Goal: Task Accomplishment & Management: Complete application form

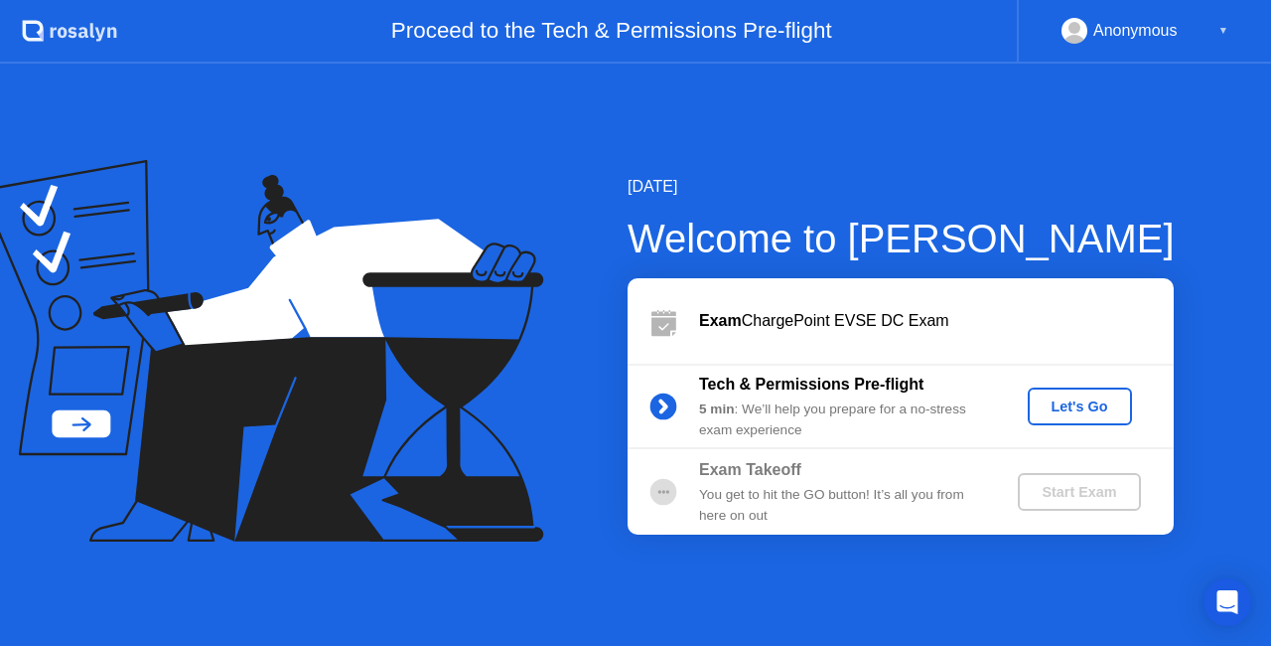
click at [1097, 411] on div "Let's Go" at bounding box center [1080, 406] width 88 height 16
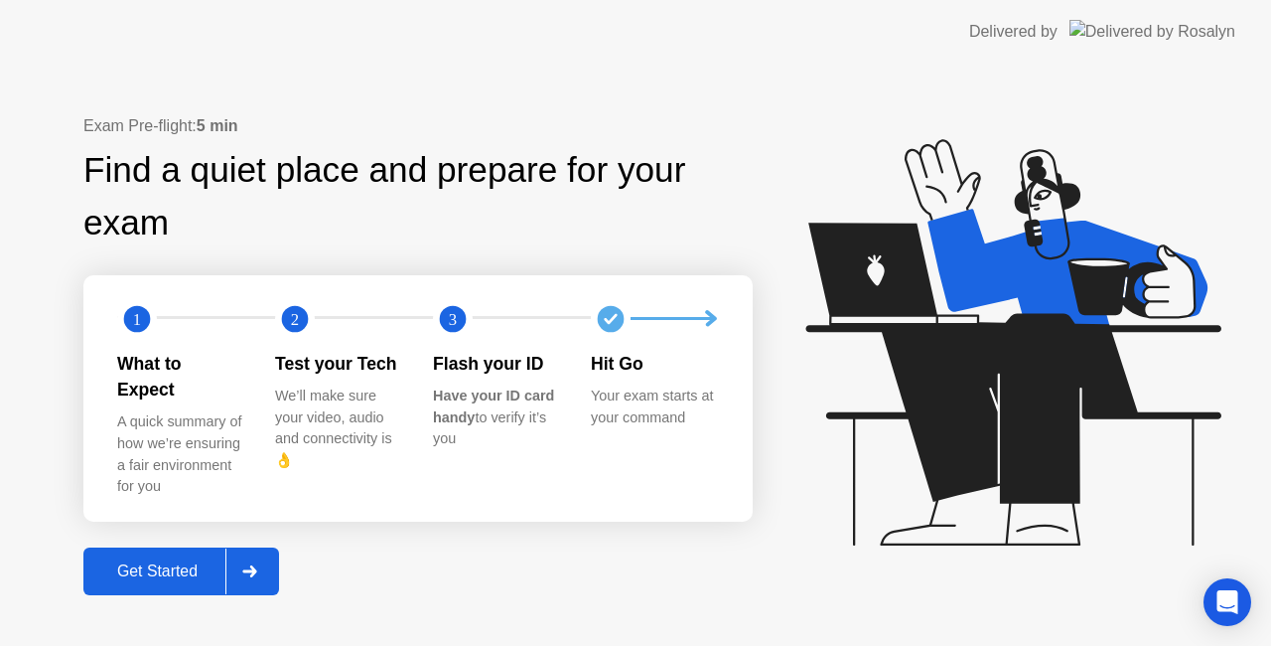
click at [165, 562] on div "Get Started" at bounding box center [157, 571] width 136 height 18
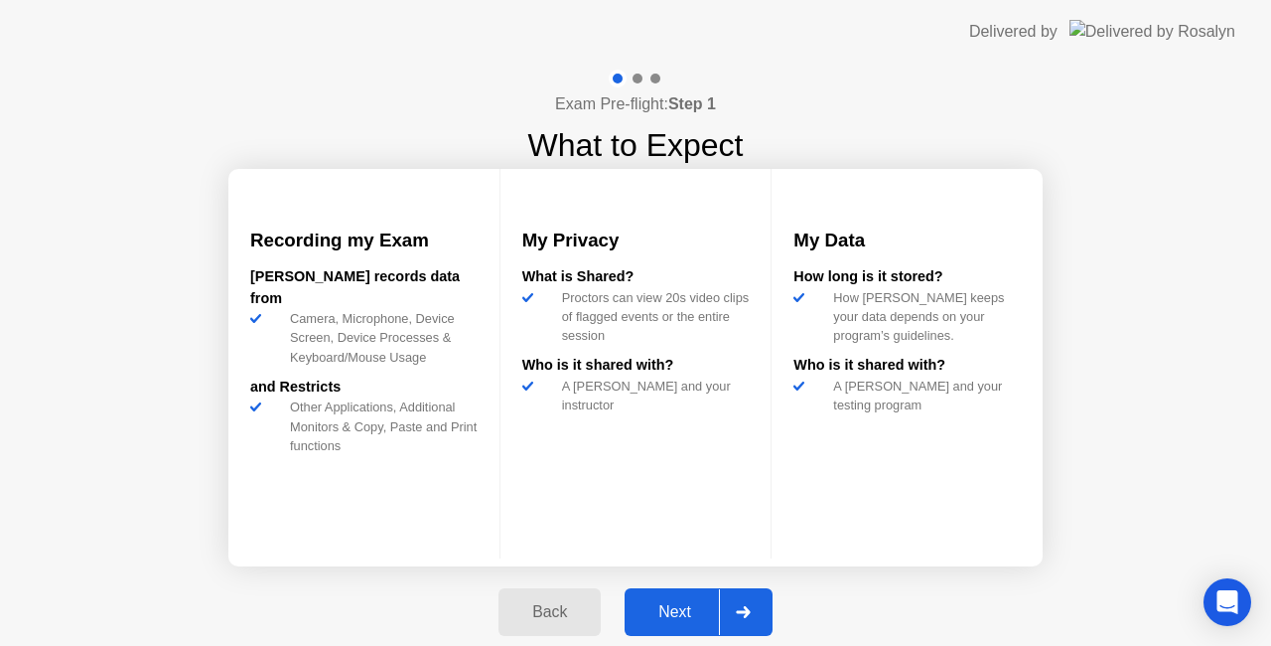
click at [689, 614] on div "Next" at bounding box center [675, 612] width 88 height 18
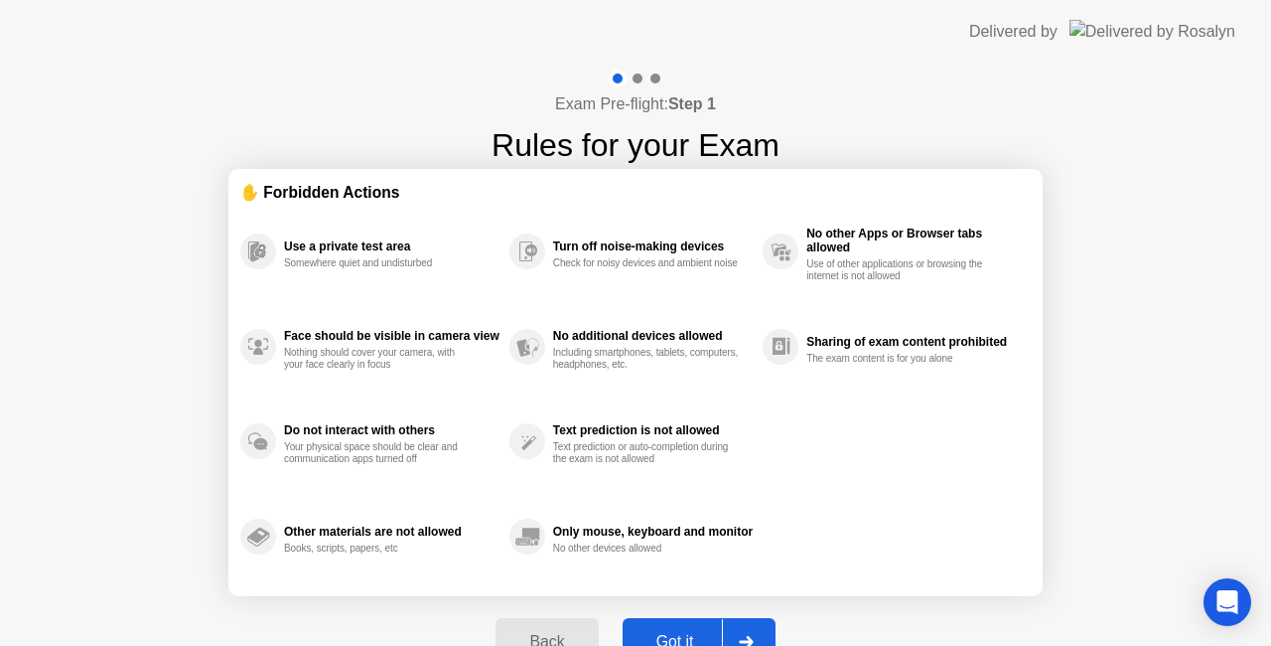
click at [687, 636] on div "Got it" at bounding box center [675, 642] width 93 height 18
select select "**********"
select select "*******"
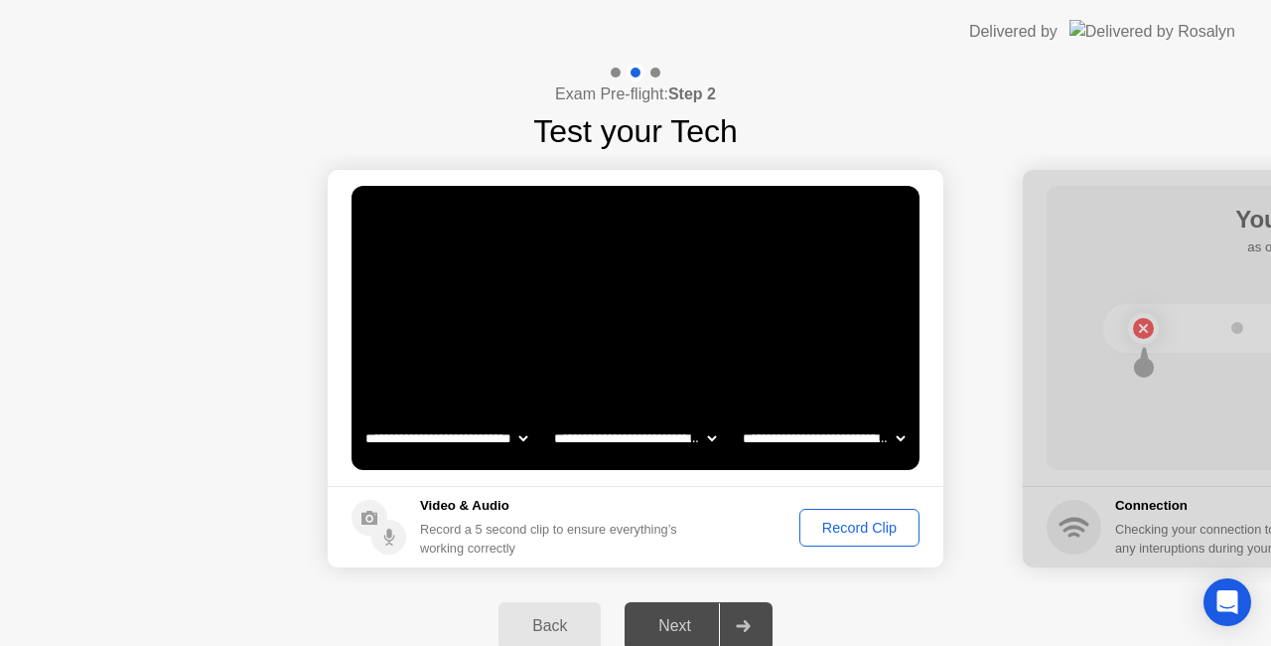
click at [830, 524] on div "Record Clip" at bounding box center [860, 528] width 106 height 16
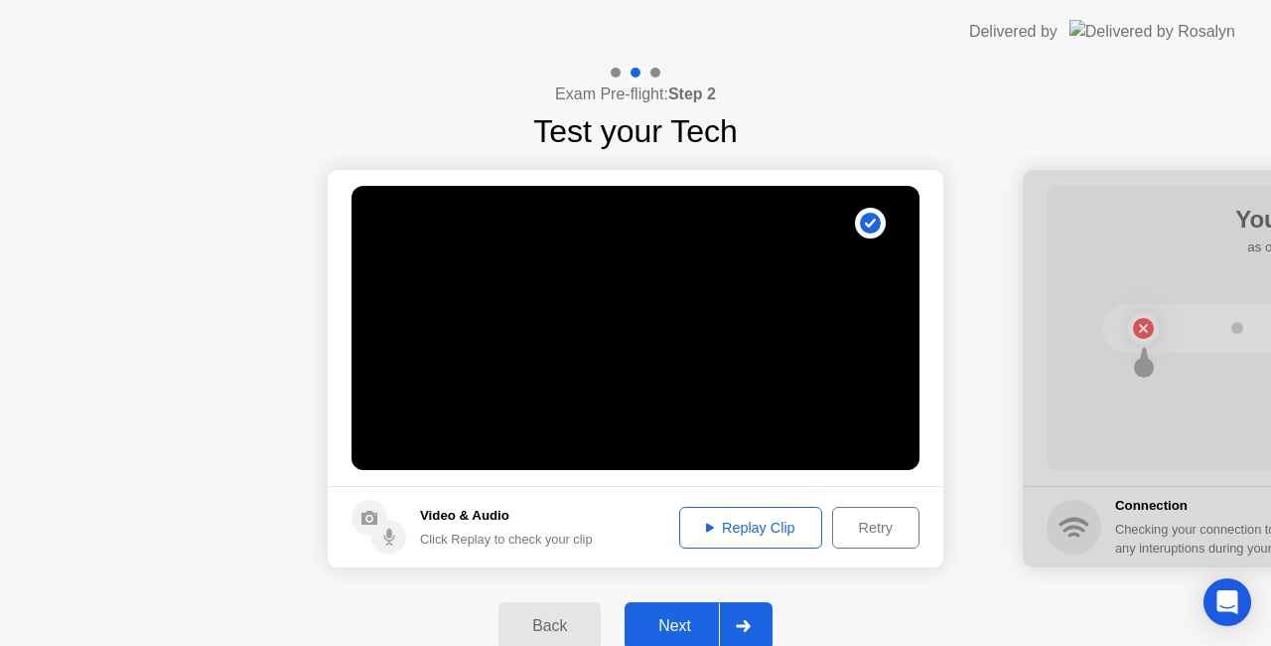
click at [685, 633] on div "Next" at bounding box center [675, 626] width 88 height 18
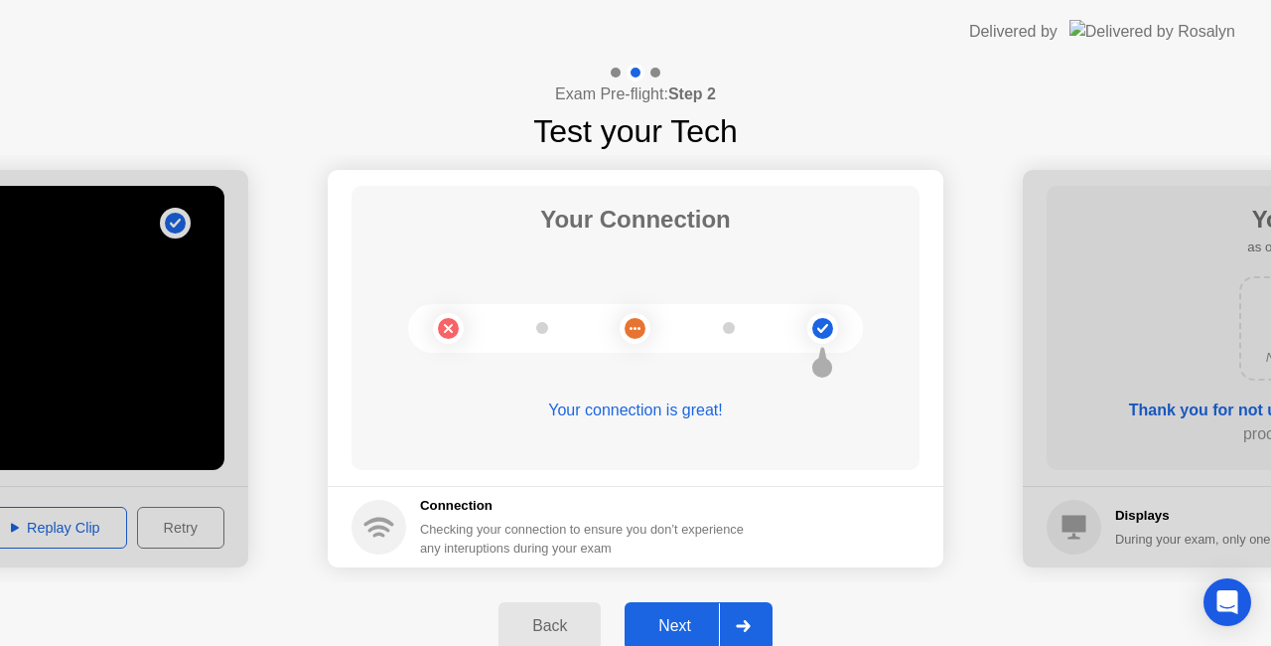
drag, startPoint x: 694, startPoint y: 621, endPoint x: 707, endPoint y: 606, distance: 19.7
click at [696, 618] on div "Next" at bounding box center [675, 626] width 88 height 18
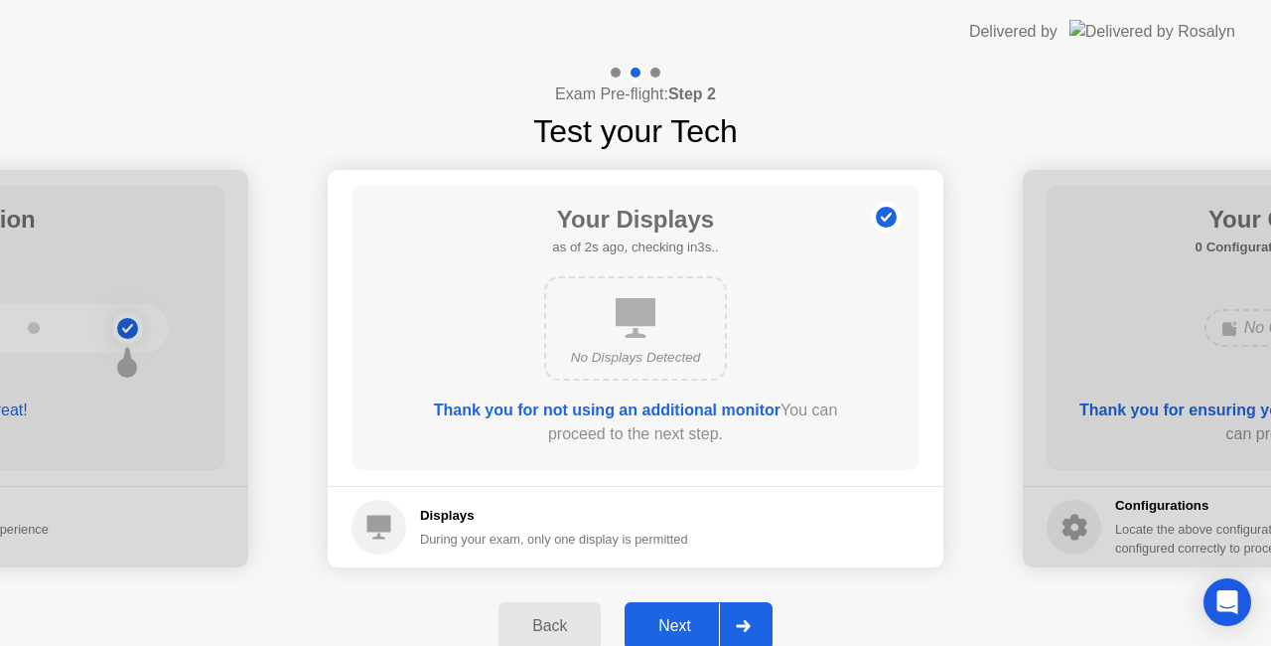
click at [677, 638] on button "Next" at bounding box center [699, 626] width 148 height 48
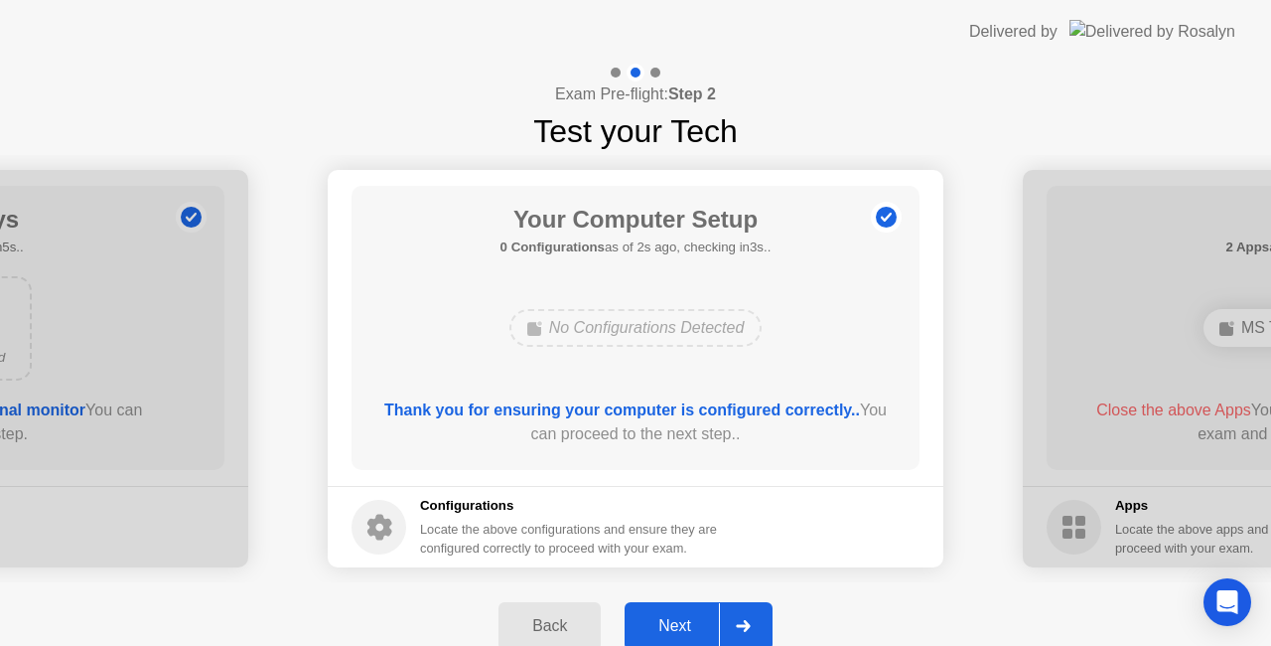
click at [681, 628] on div "Next" at bounding box center [675, 626] width 88 height 18
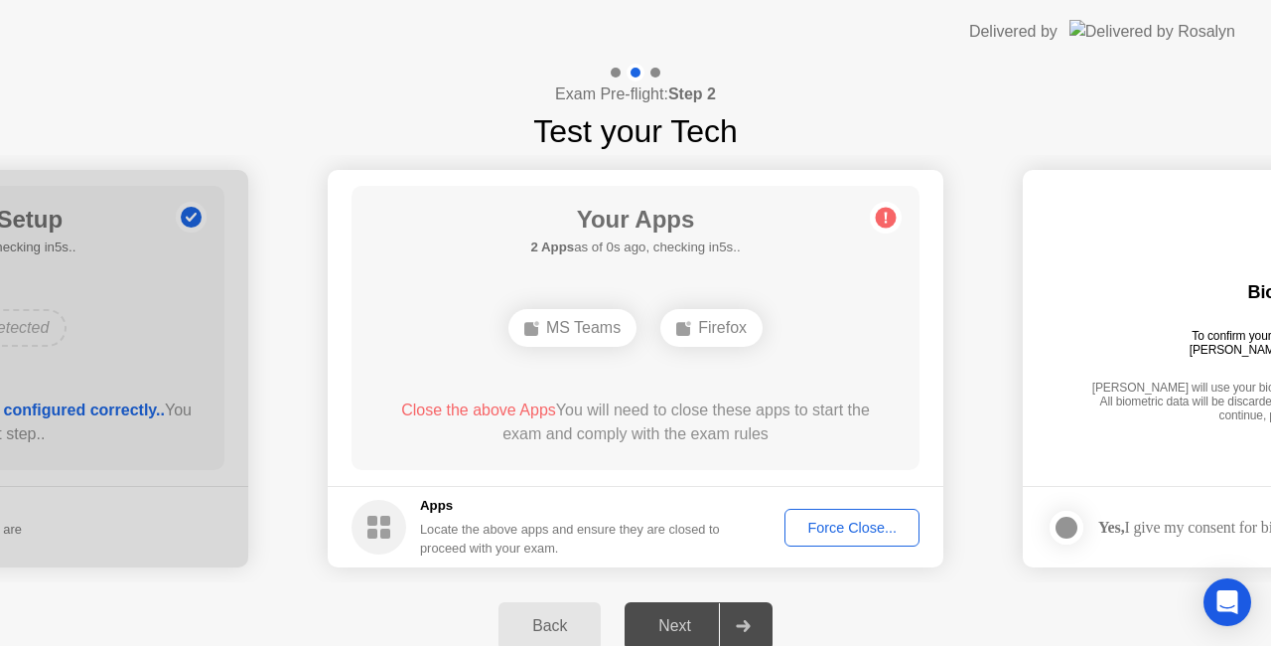
click at [838, 527] on div "Force Close..." at bounding box center [852, 528] width 121 height 16
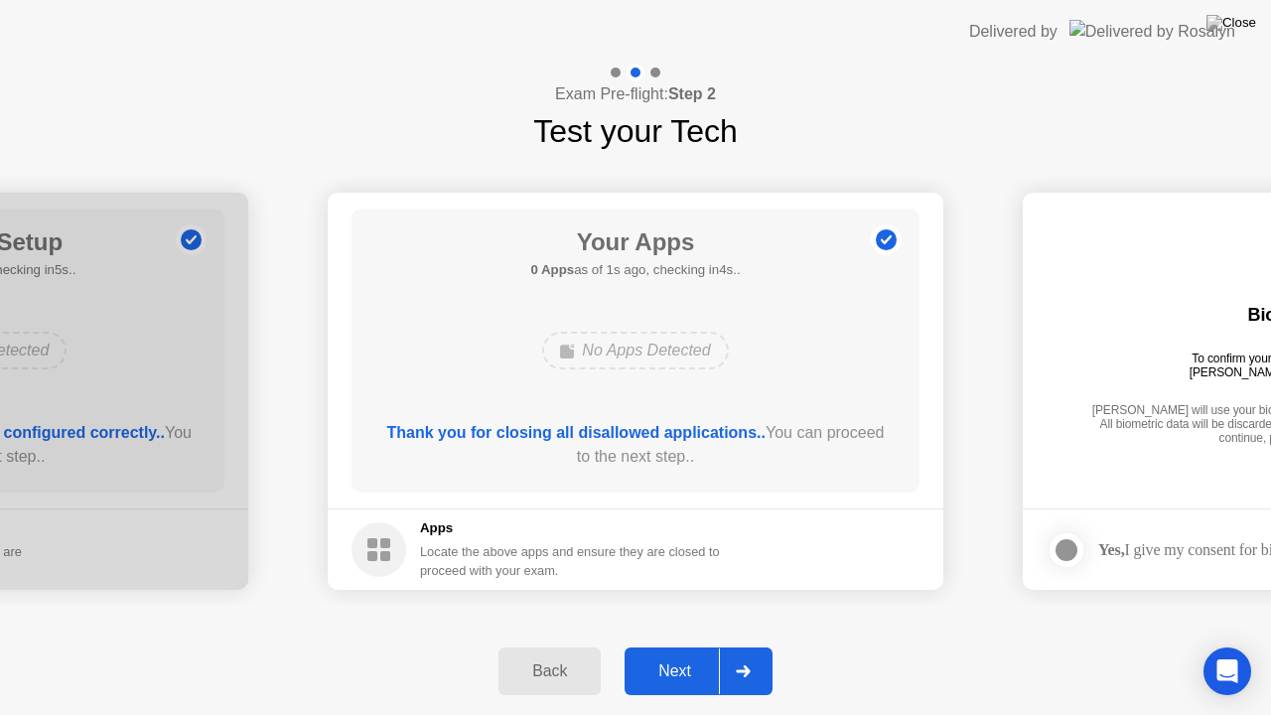
click at [692, 645] on div "Next" at bounding box center [675, 672] width 88 height 18
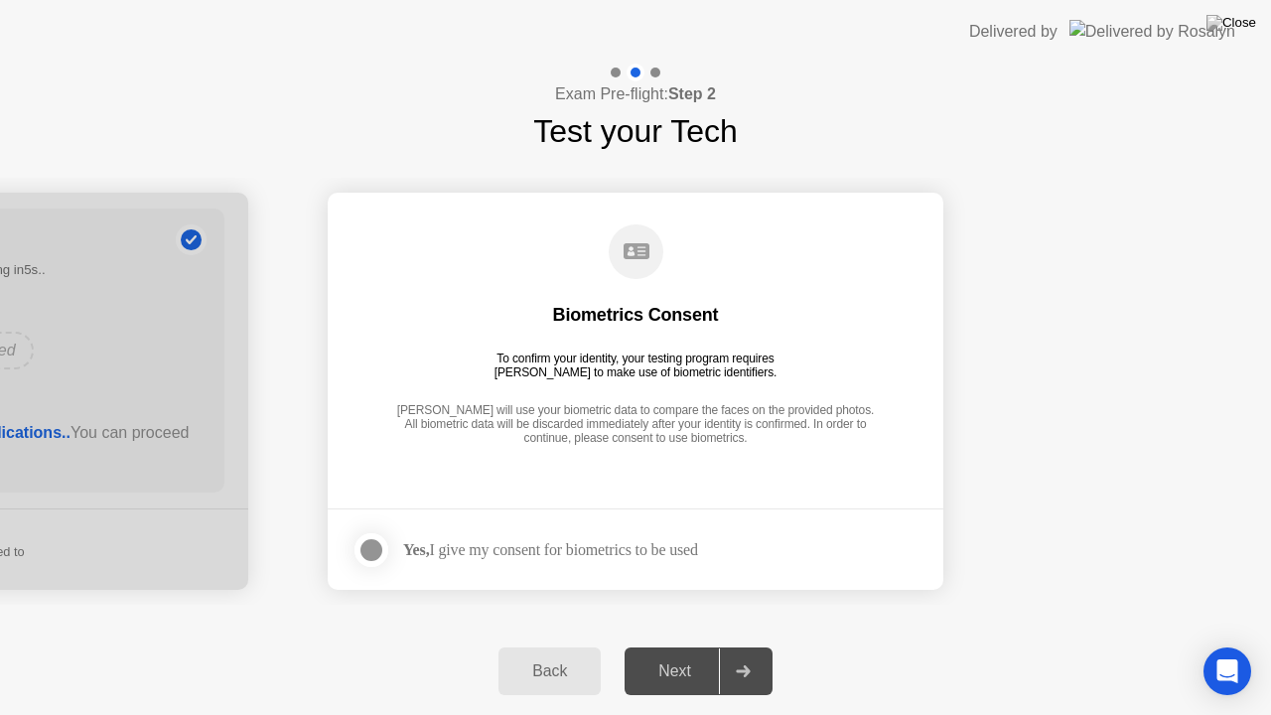
click at [673, 645] on div "Next" at bounding box center [675, 672] width 88 height 18
click at [366, 548] on div at bounding box center [372, 550] width 24 height 24
click at [657, 645] on div "Next" at bounding box center [675, 672] width 88 height 18
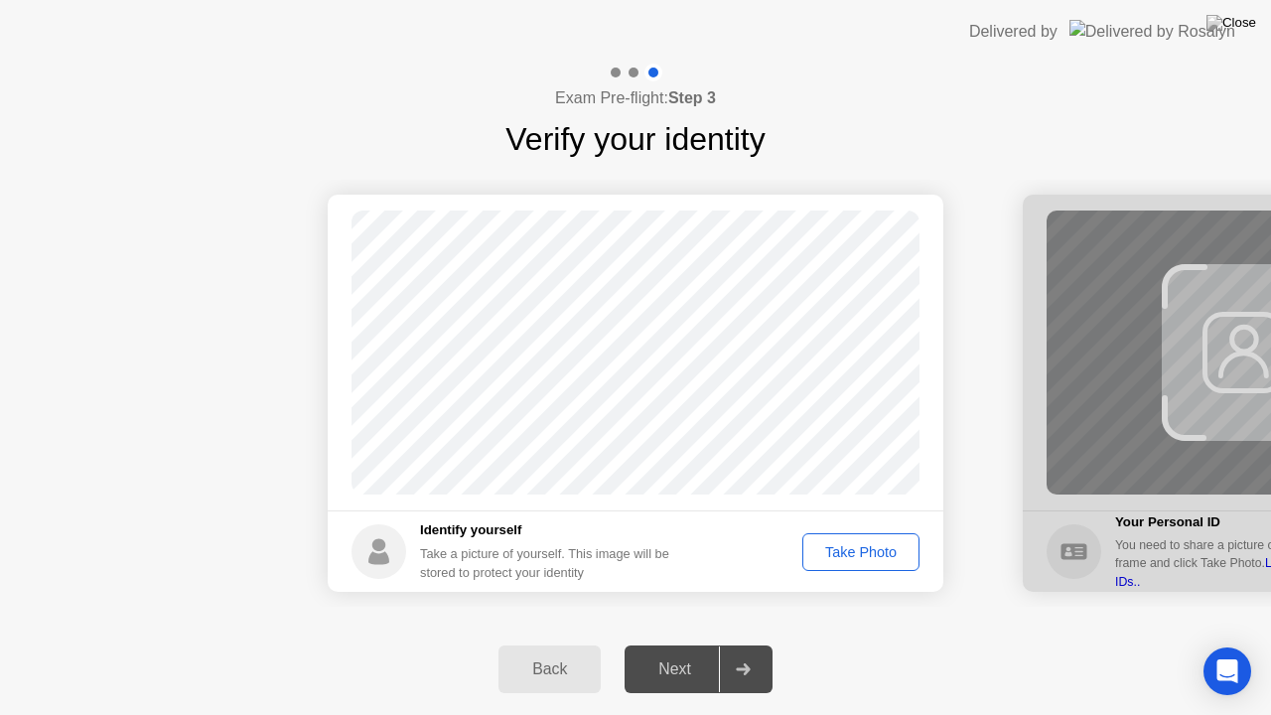
click at [873, 560] on div "Take Photo" at bounding box center [861, 552] width 103 height 16
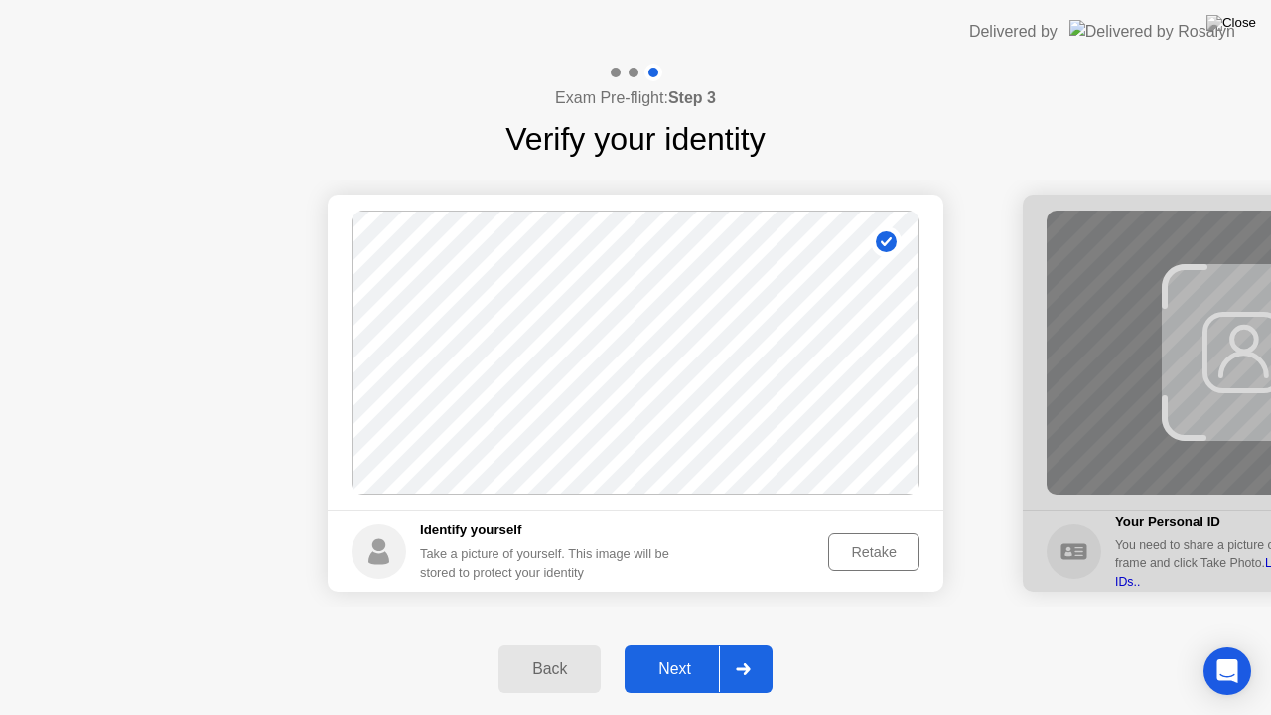
click at [661, 645] on div "Next" at bounding box center [675, 670] width 88 height 18
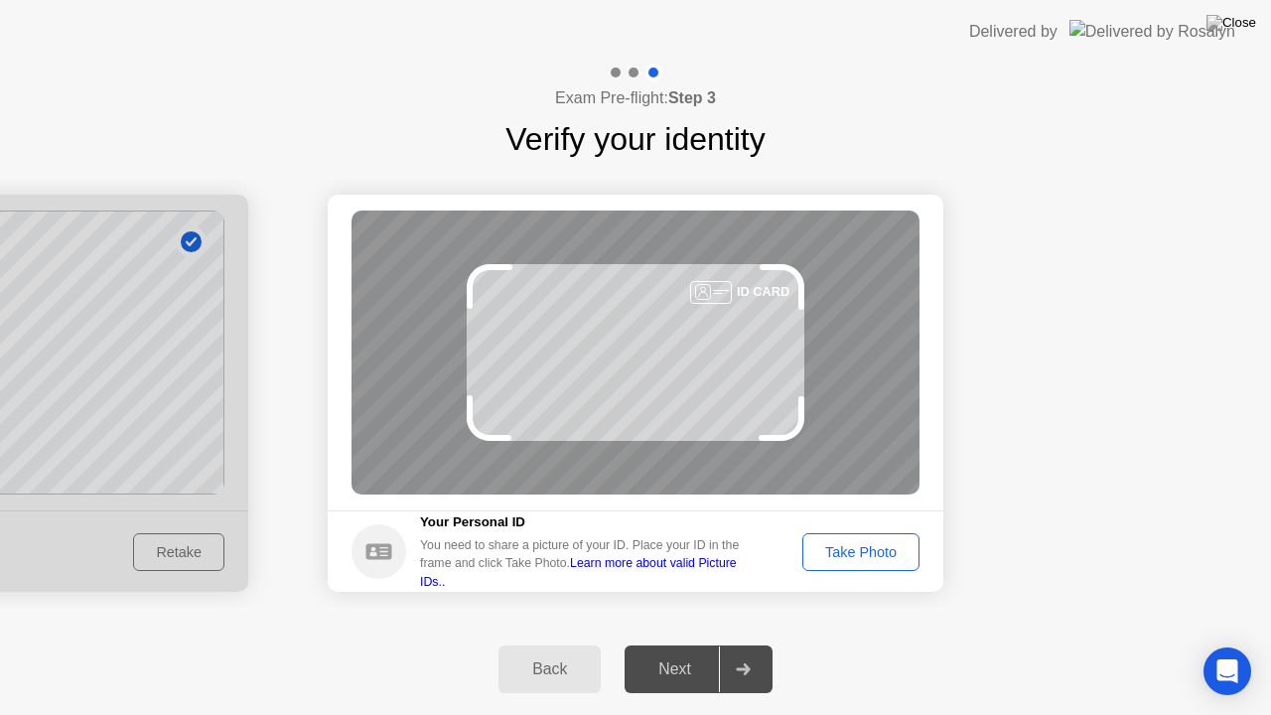
click at [875, 554] on div "Take Photo" at bounding box center [861, 552] width 103 height 16
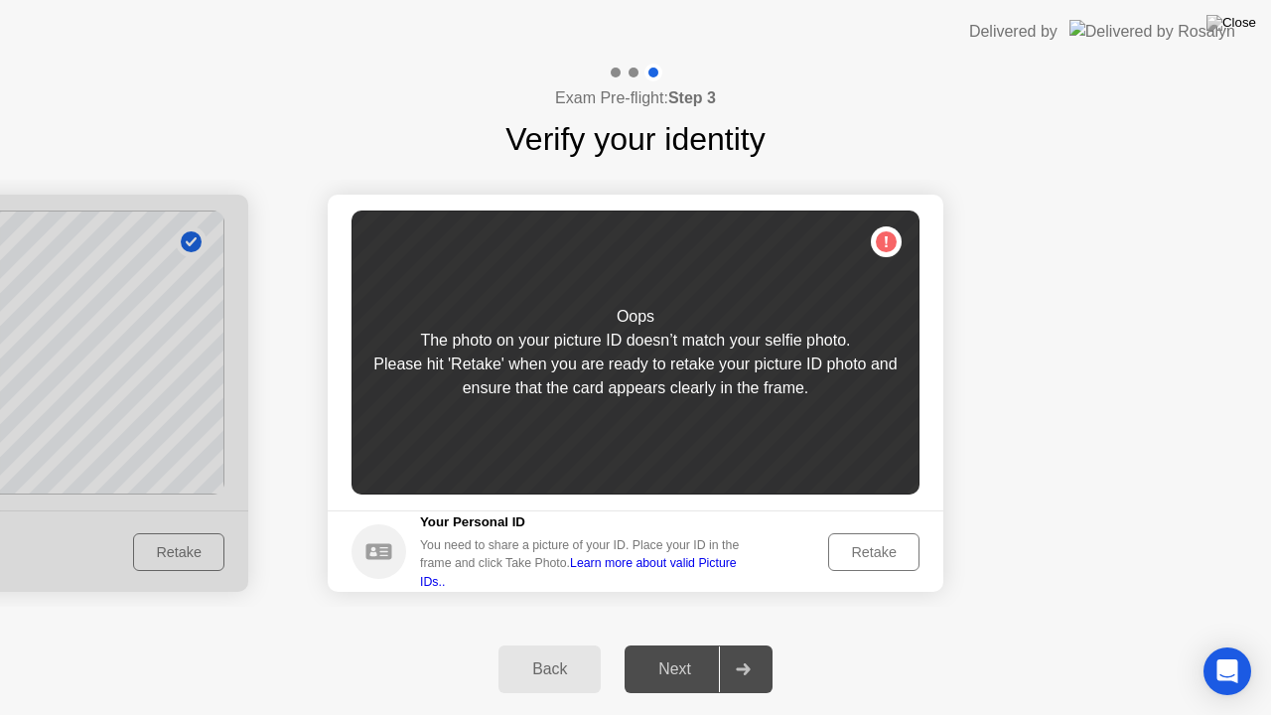
click at [875, 554] on div "Retake" at bounding box center [873, 552] width 77 height 16
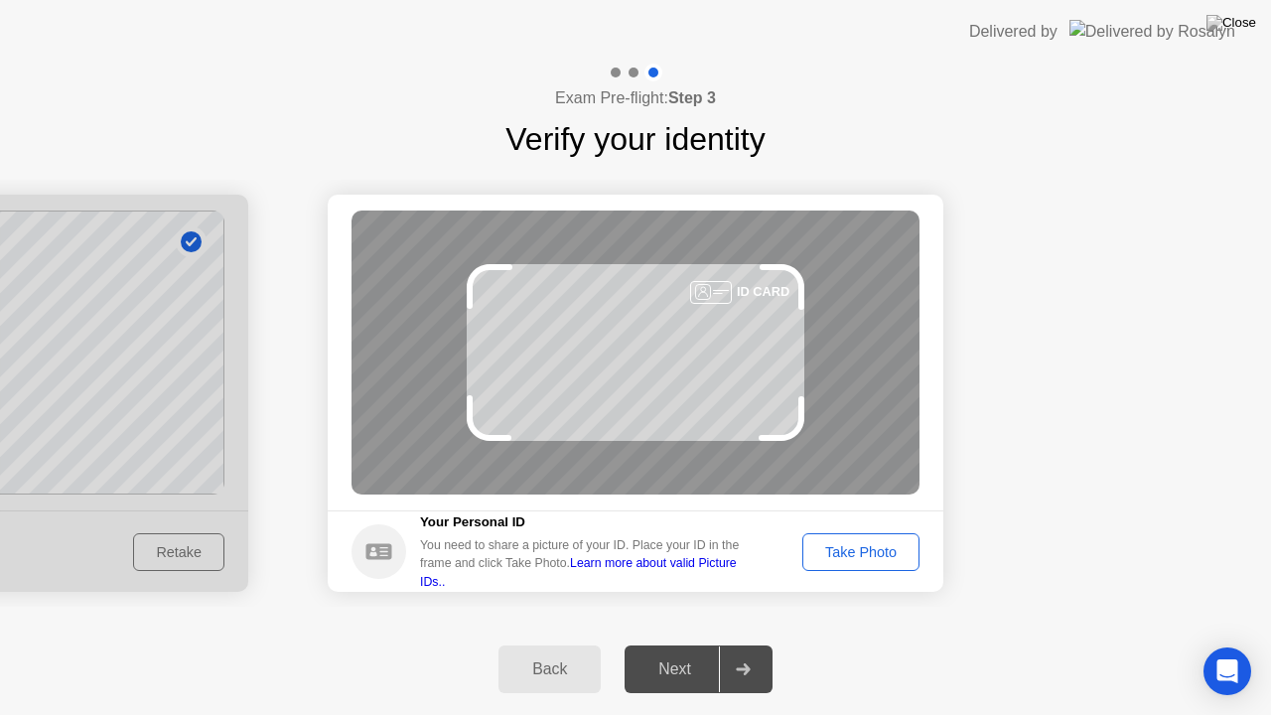
click at [875, 554] on div "Take Photo" at bounding box center [861, 552] width 103 height 16
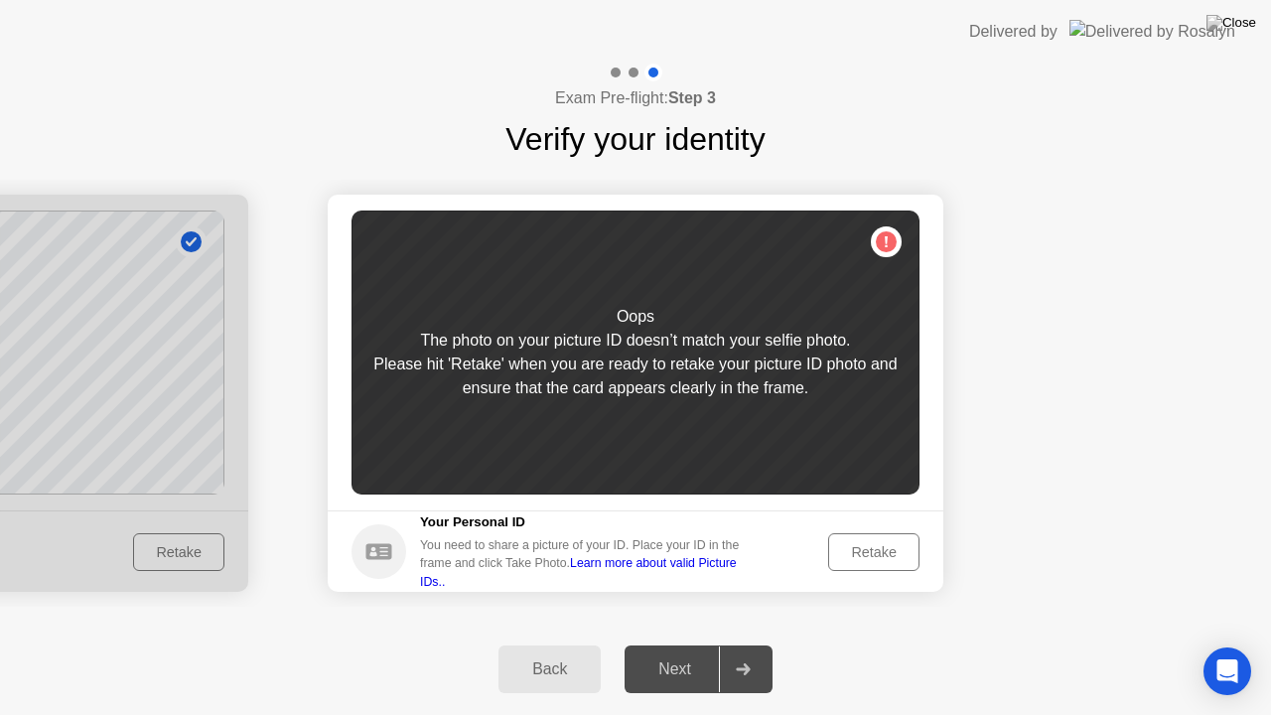
click at [875, 554] on div "Retake" at bounding box center [873, 552] width 77 height 16
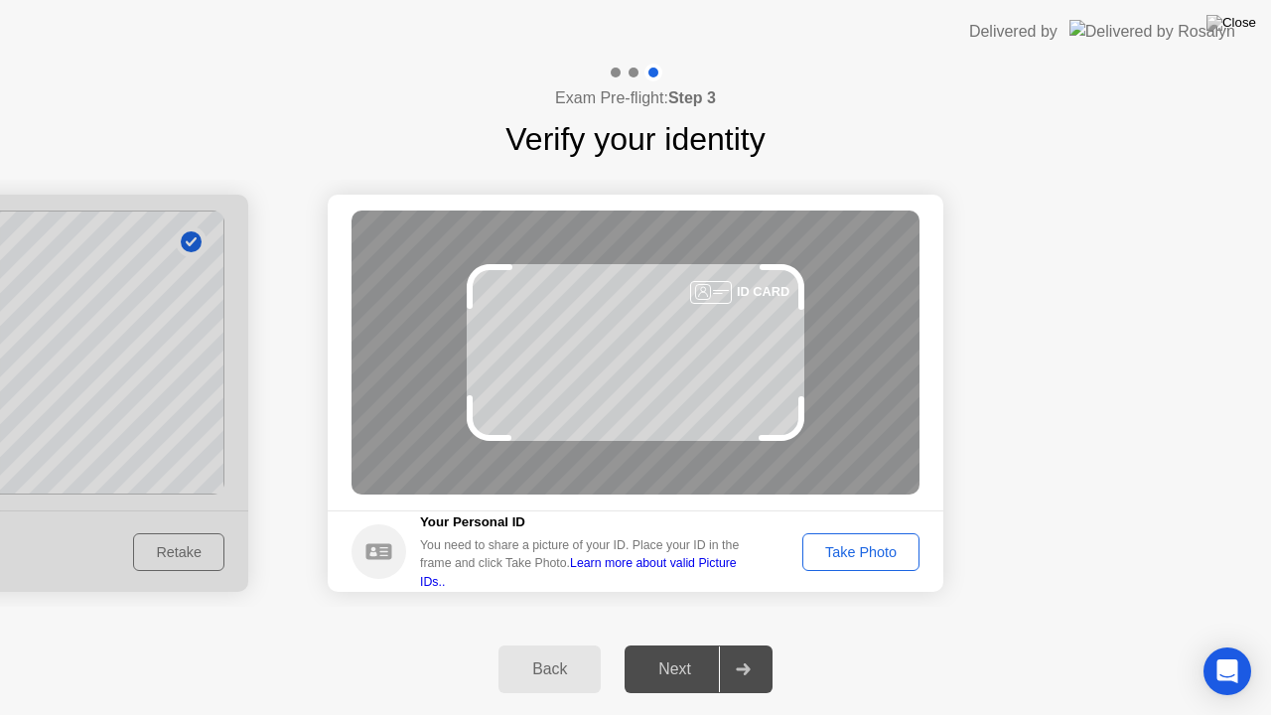
click at [875, 554] on div "Take Photo" at bounding box center [861, 552] width 103 height 16
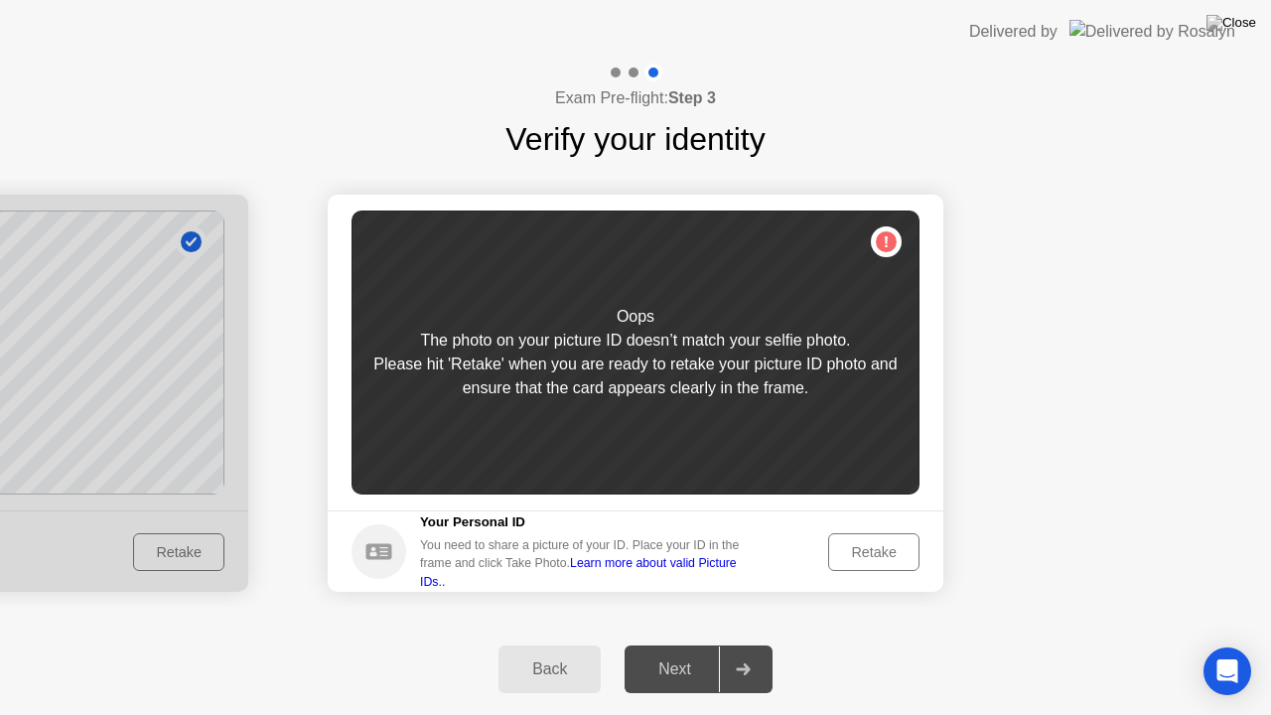
click at [875, 554] on div "Retake" at bounding box center [873, 552] width 77 height 16
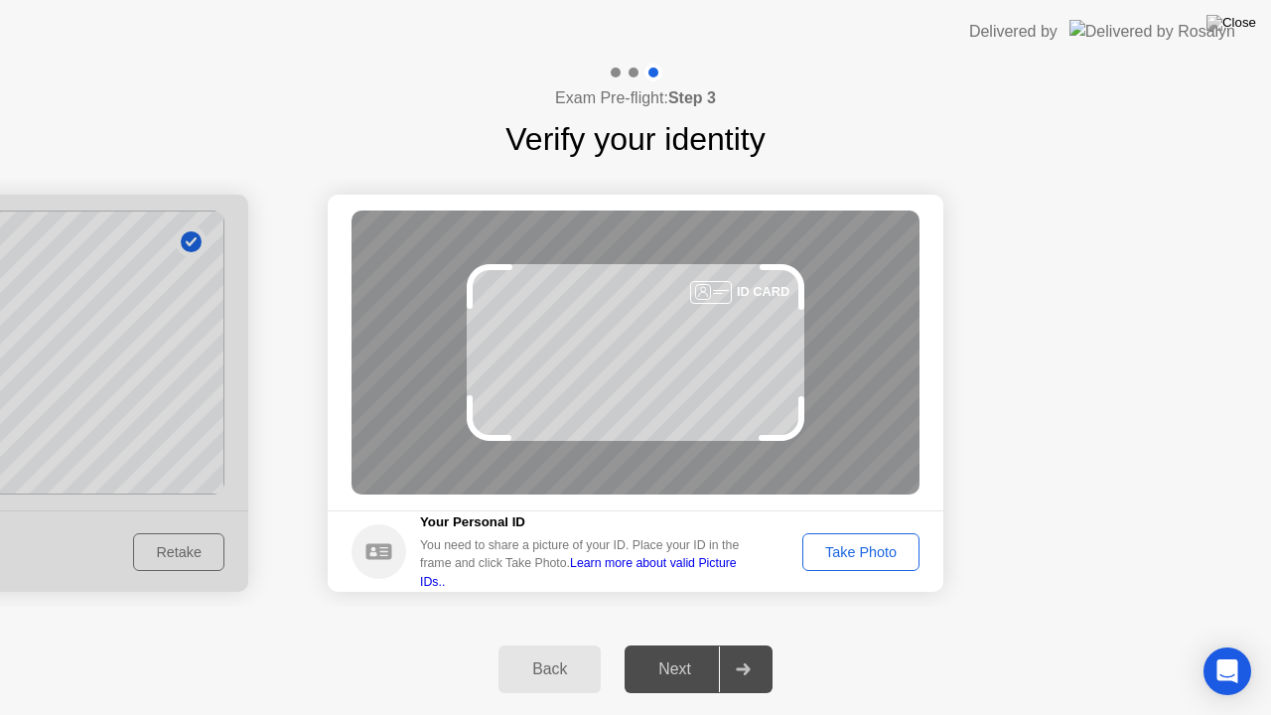
click at [875, 554] on div "Take Photo" at bounding box center [861, 552] width 103 height 16
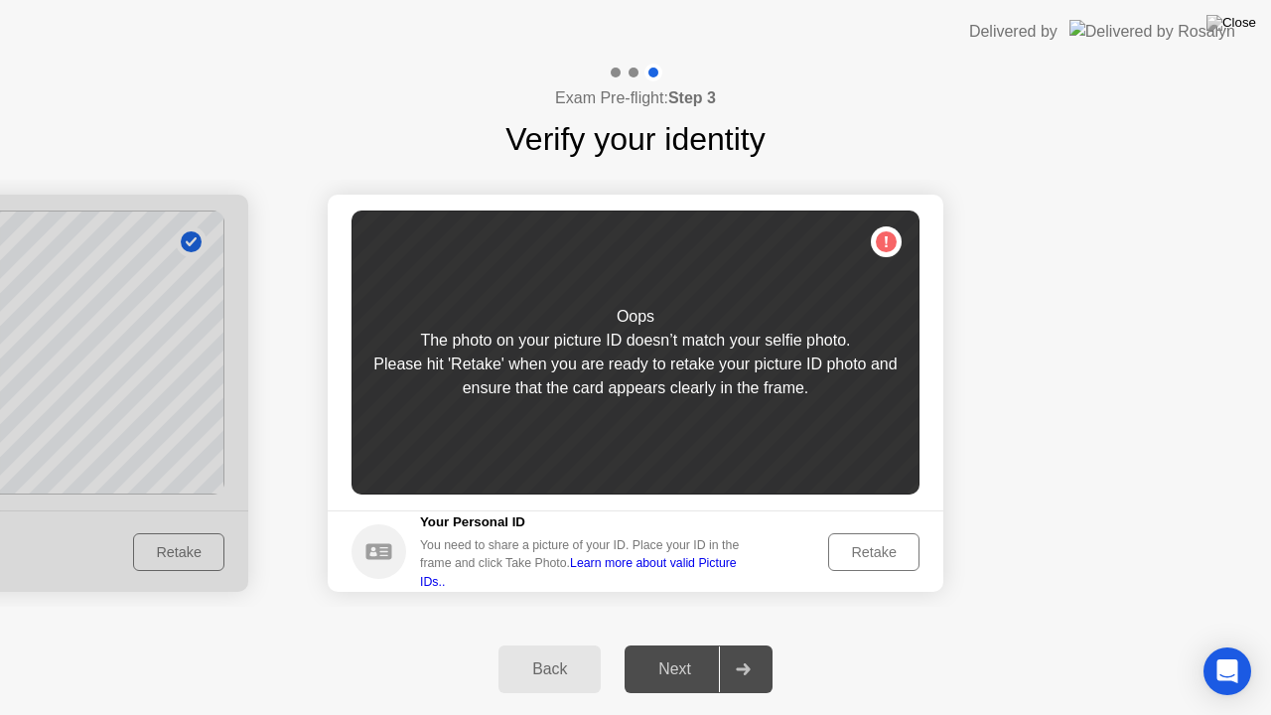
click at [871, 554] on div "Retake" at bounding box center [873, 552] width 77 height 16
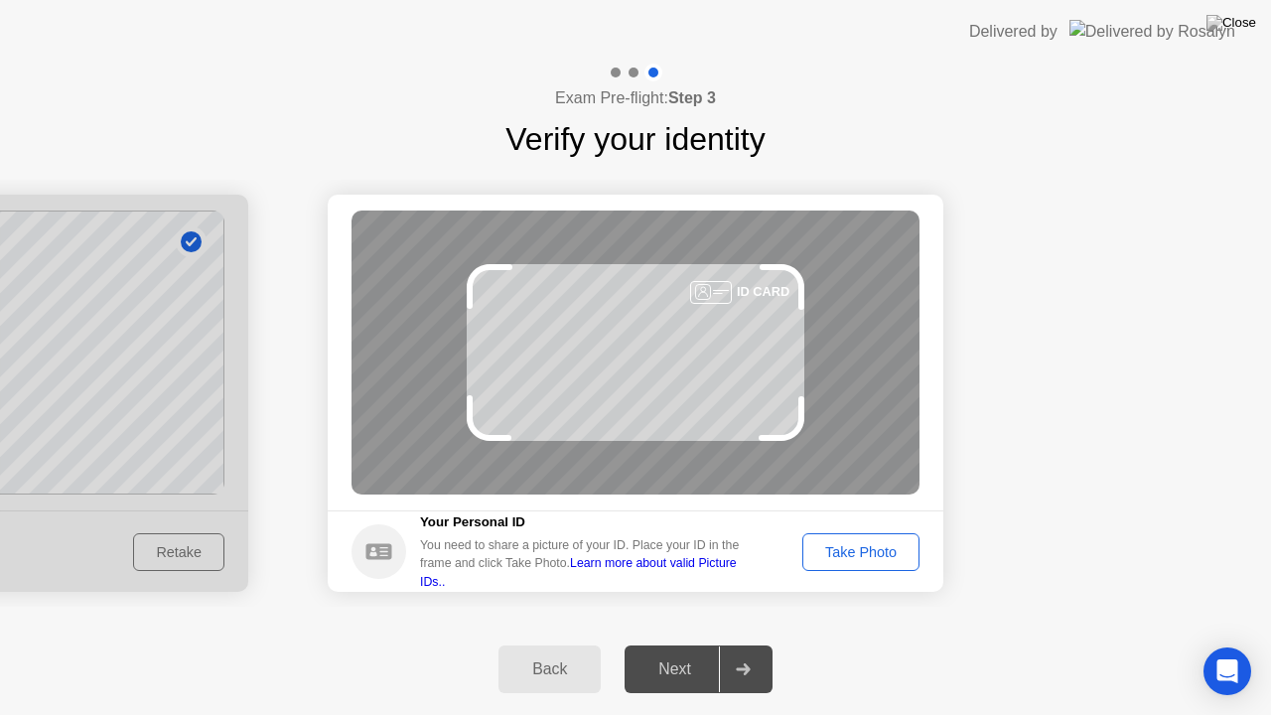
click at [871, 554] on div "Take Photo" at bounding box center [861, 552] width 103 height 16
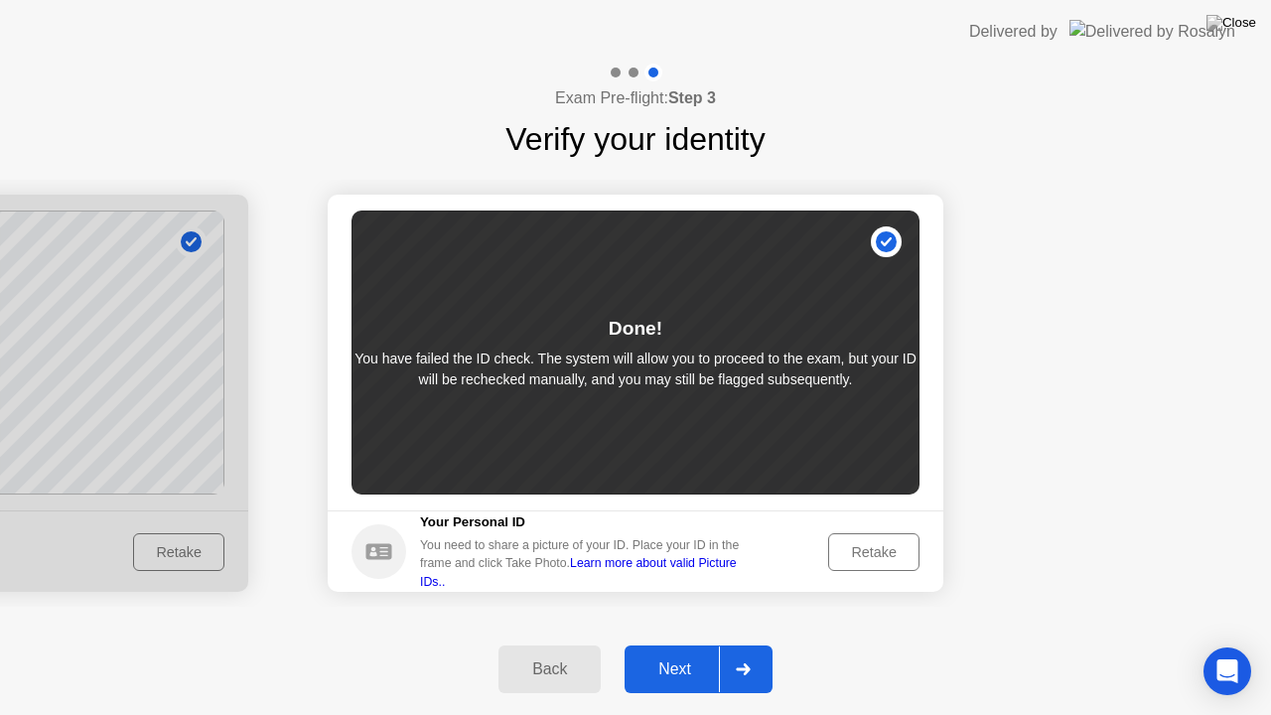
click at [674, 645] on div "Next" at bounding box center [675, 670] width 88 height 18
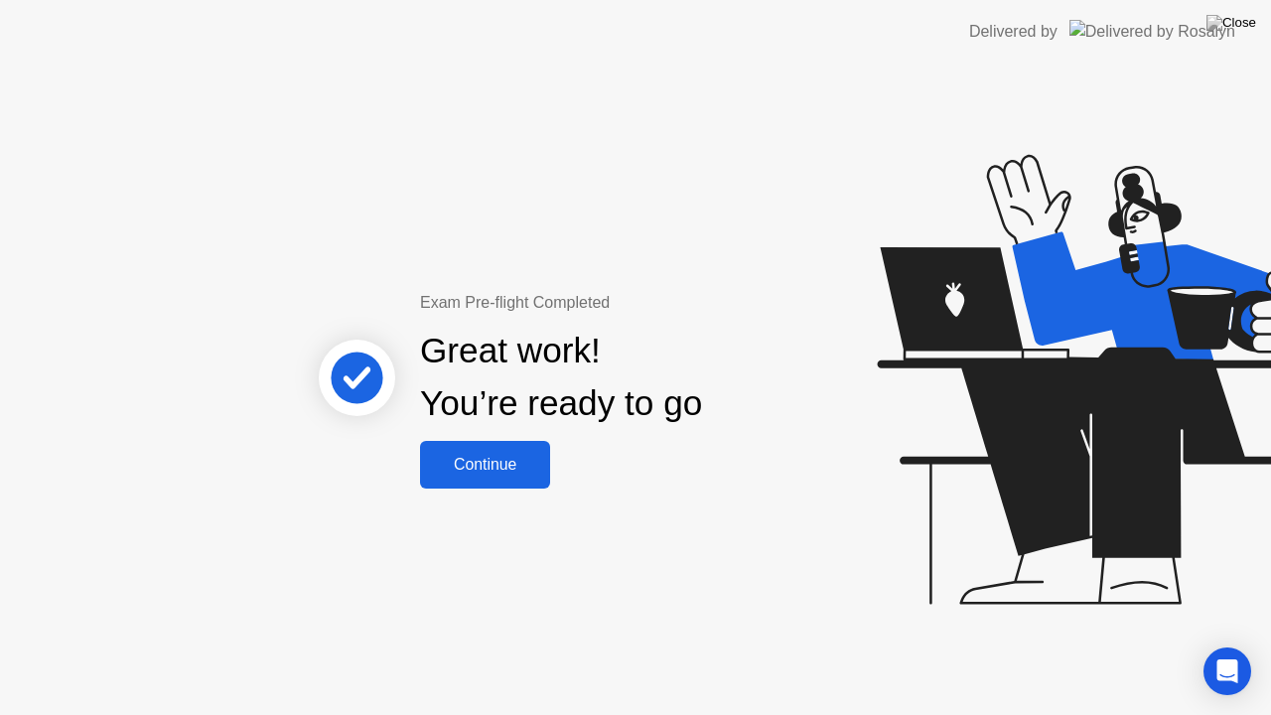
click at [502, 469] on div "Continue" at bounding box center [485, 465] width 118 height 18
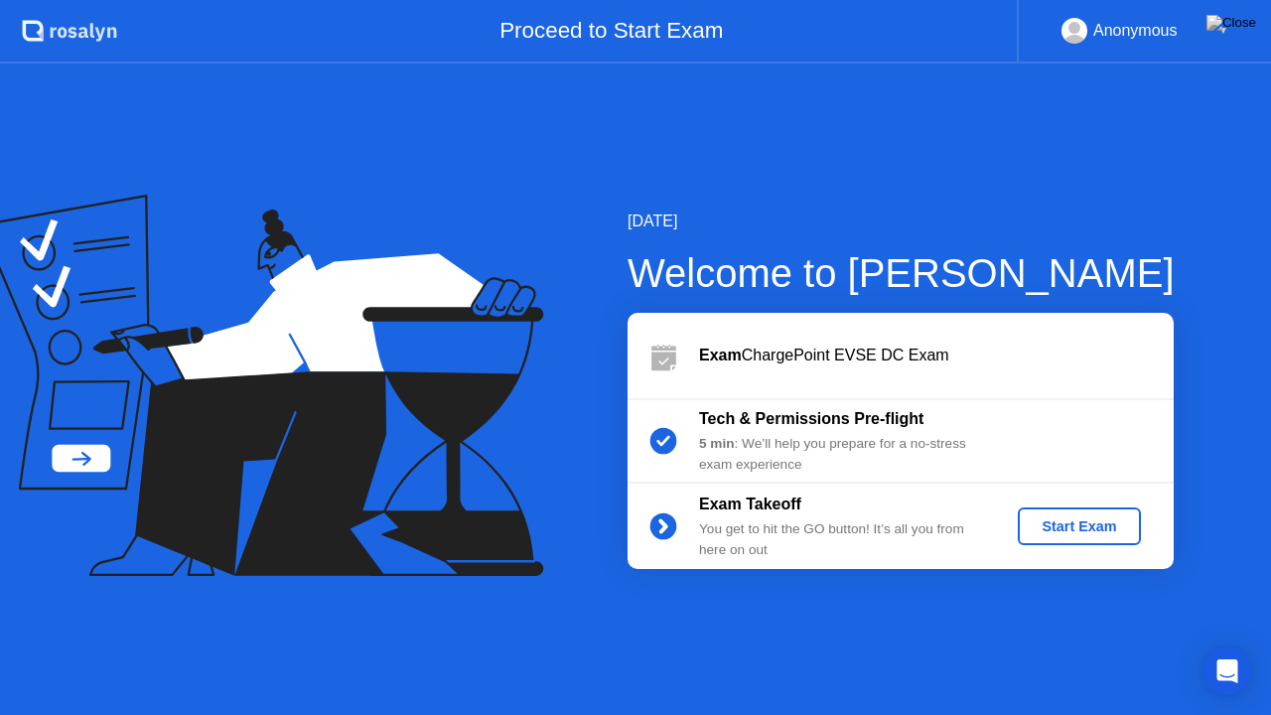
click at [1071, 531] on div "Start Exam" at bounding box center [1079, 527] width 106 height 16
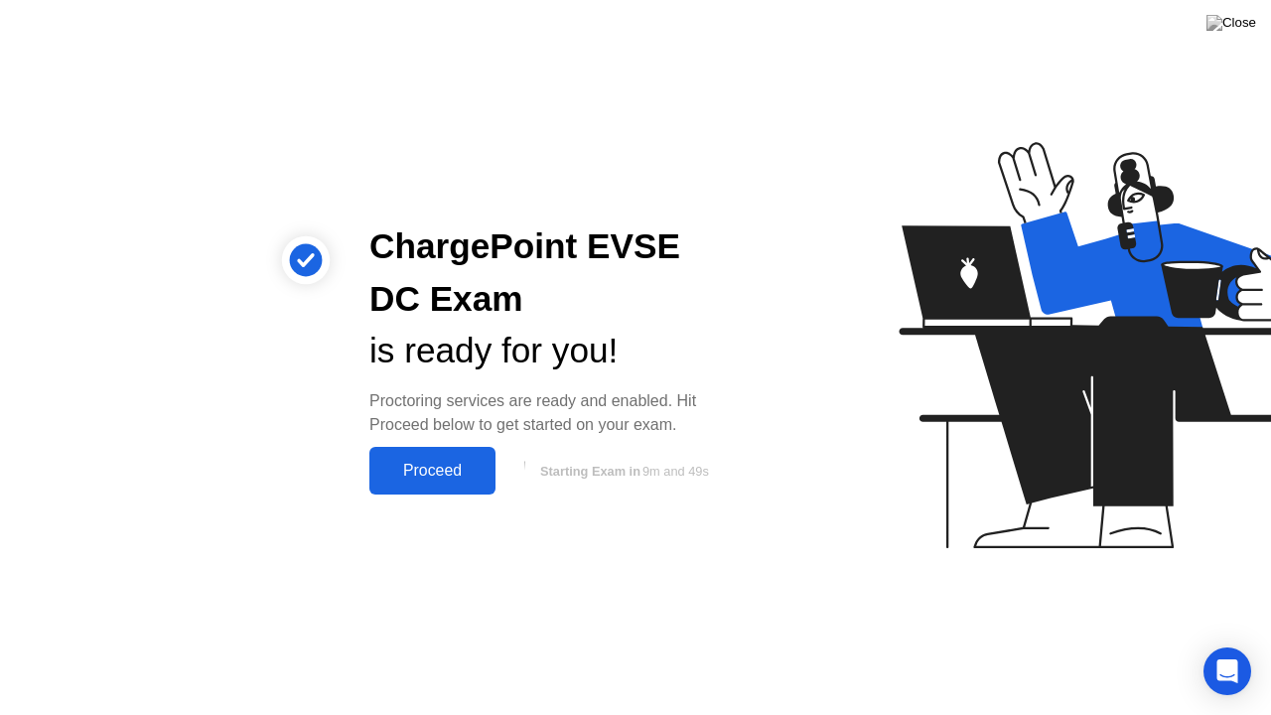
click at [421, 479] on div "Proceed" at bounding box center [432, 471] width 114 height 18
